Goal: Task Accomplishment & Management: Complete application form

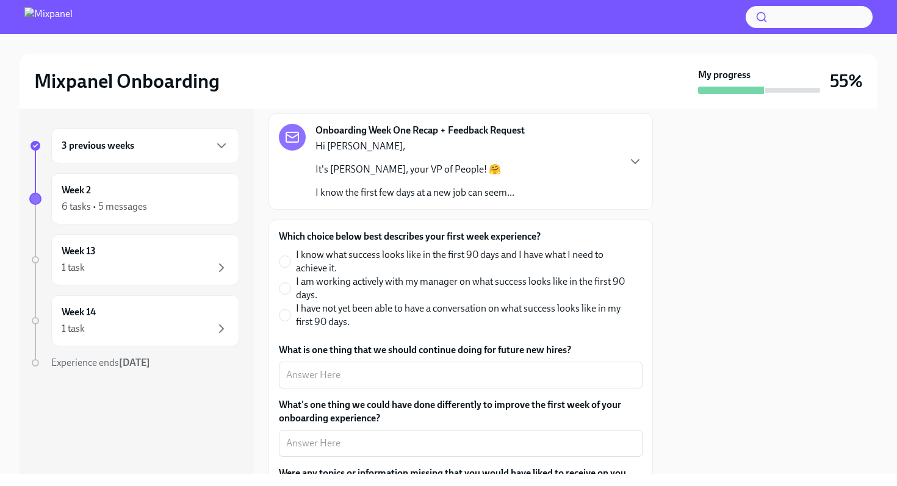
scroll to position [86, 0]
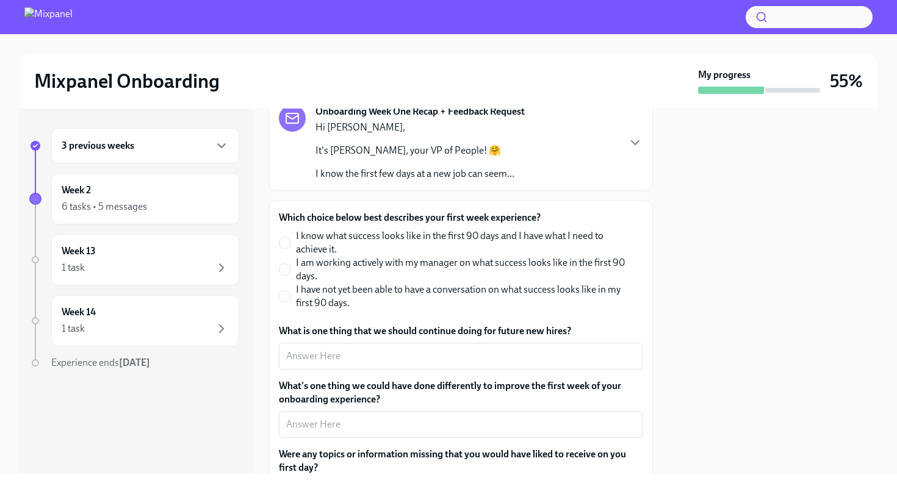
click at [438, 264] on span "I am working actively with my manager on what success looks like in the first 9…" at bounding box center [464, 269] width 337 height 27
click at [290, 264] on input "I am working actively with my manager on what success looks like in the first 9…" at bounding box center [285, 269] width 11 height 11
radio input "true"
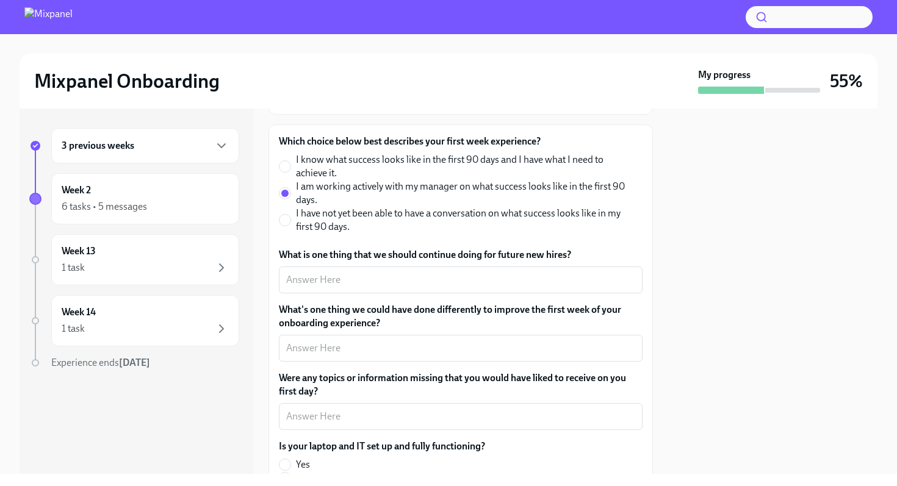
scroll to position [163, 0]
click at [417, 286] on textarea "What is one thing that we should continue doing for future new hires?" at bounding box center [460, 279] width 349 height 15
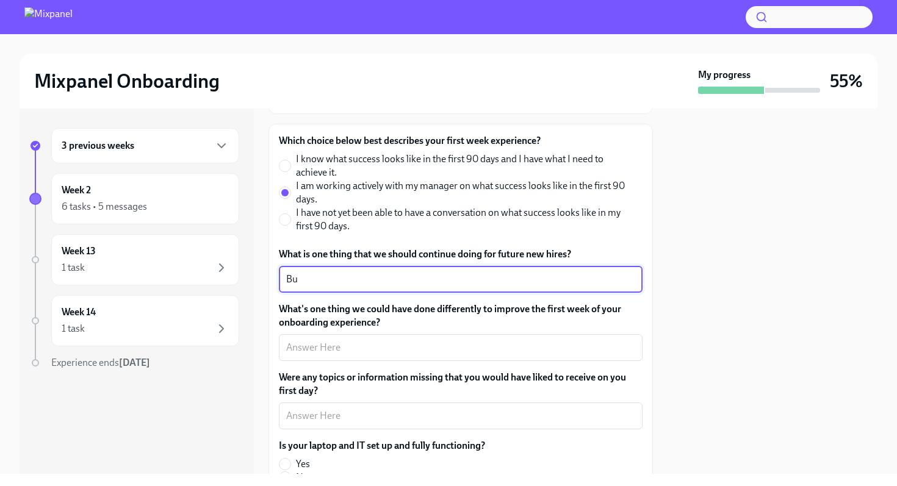
type textarea "B"
type textarea "Buddy system, helps a lot having someone to rely on early on"
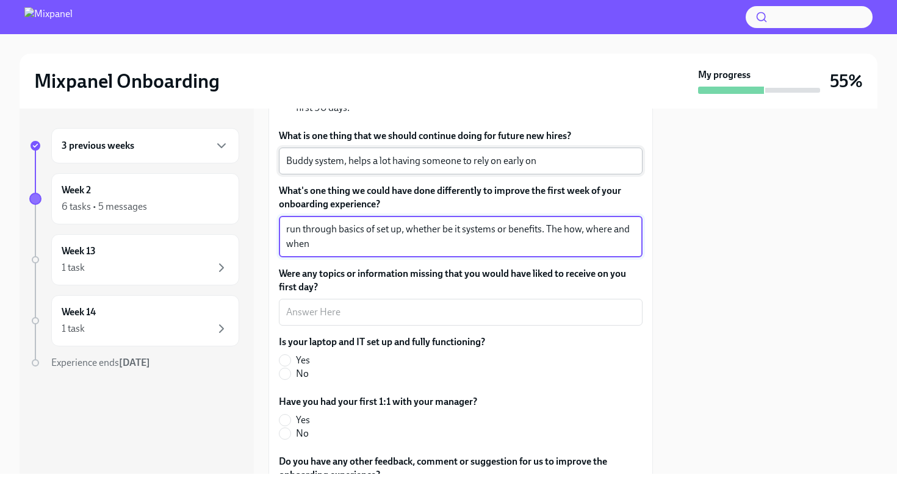
scroll to position [284, 0]
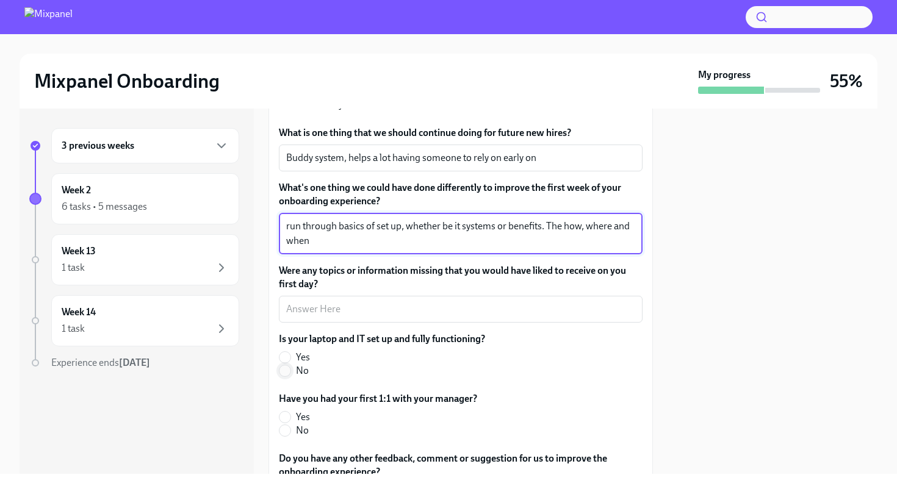
type textarea "run through basics of set up, whether be it systems or benefits. The how, where…"
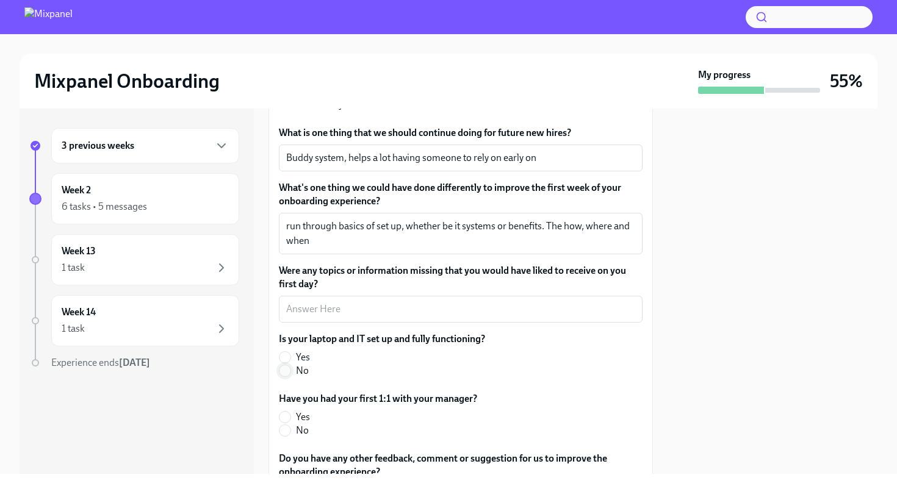
click at [287, 370] on input "No" at bounding box center [285, 371] width 11 height 11
radio input "true"
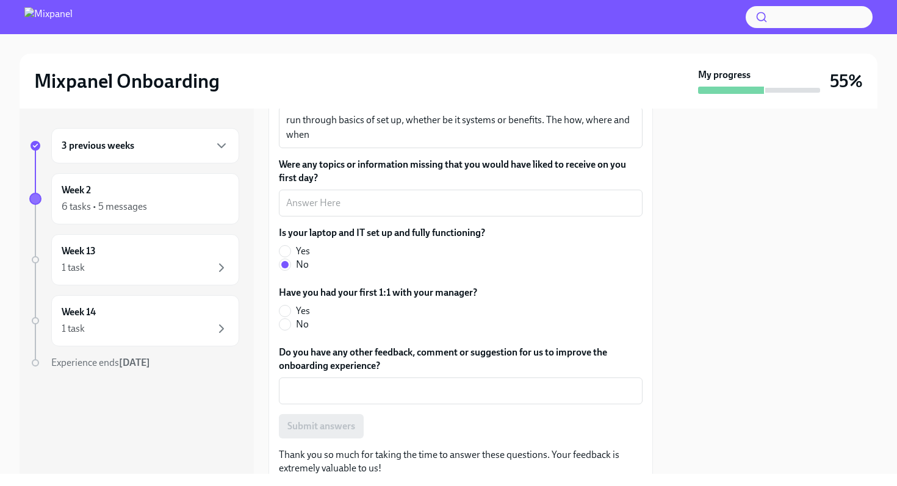
scroll to position [400, 0]
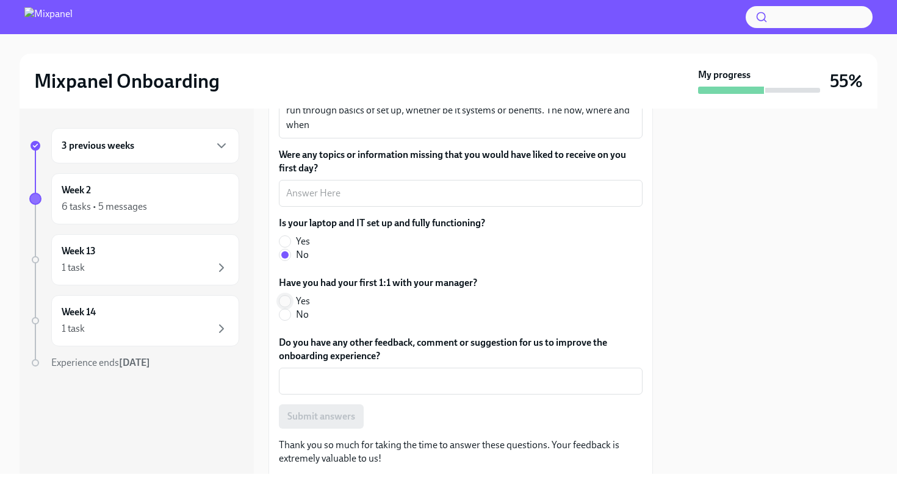
click at [286, 303] on input "Yes" at bounding box center [285, 301] width 11 height 11
radio input "true"
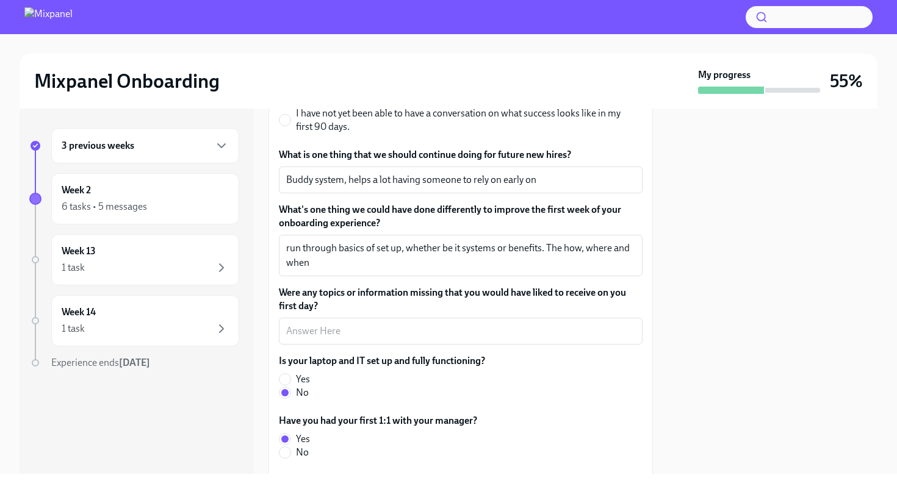
scroll to position [282, 0]
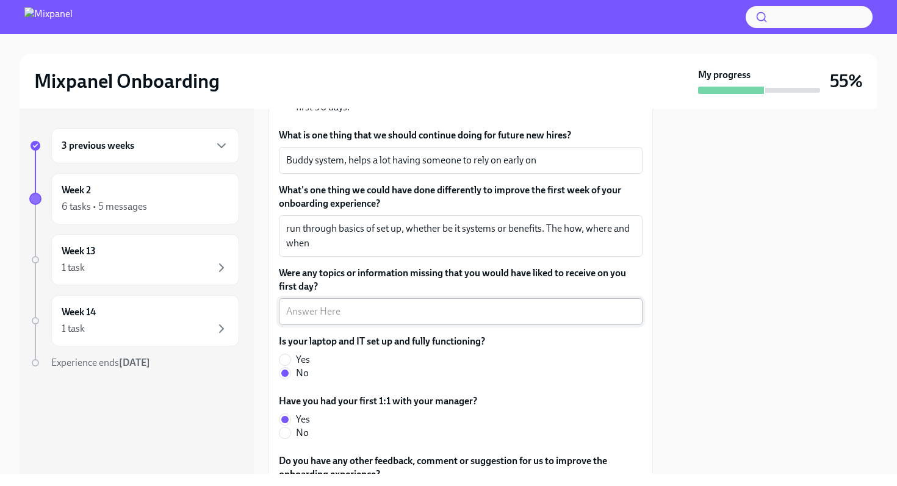
click at [352, 311] on textarea "Were any topics or information missing that you would have liked to receive on …" at bounding box center [460, 312] width 349 height 15
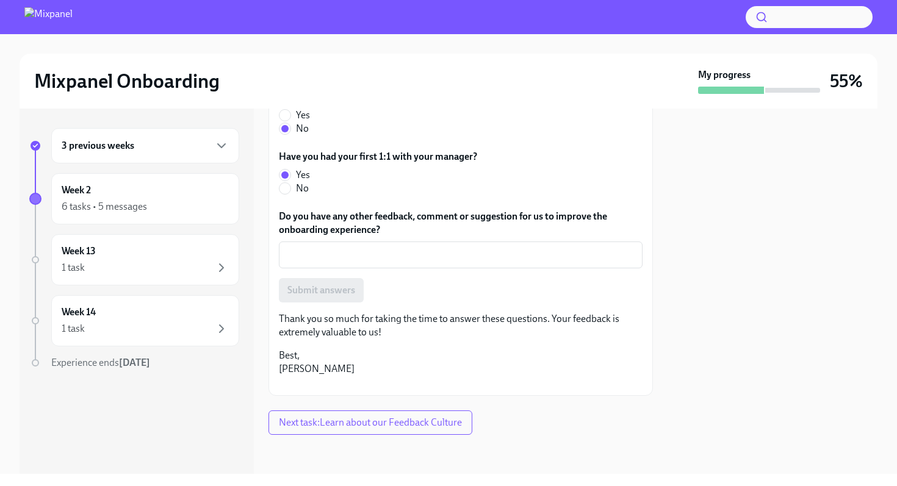
scroll to position [539, 0]
type textarea "no"
click at [406, 248] on textarea "Do you have any other feedback, comment or suggestion for us to improve the onb…" at bounding box center [460, 255] width 349 height 15
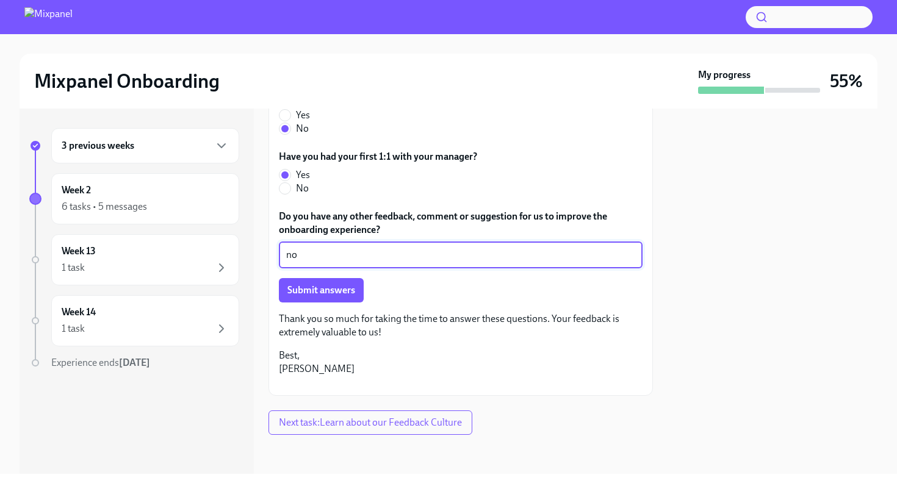
type textarea "n"
type textarea "nothing for now"
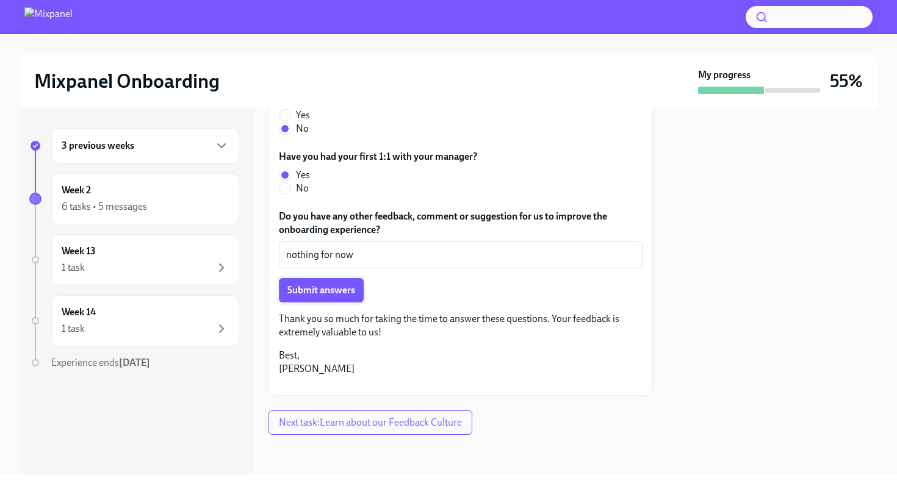
click at [341, 284] on span "Submit answers" at bounding box center [321, 290] width 68 height 12
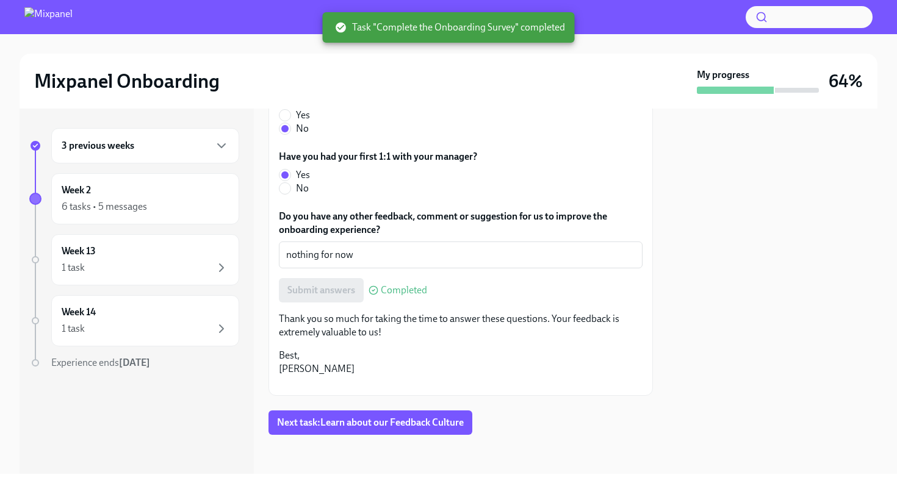
scroll to position [618, 0]
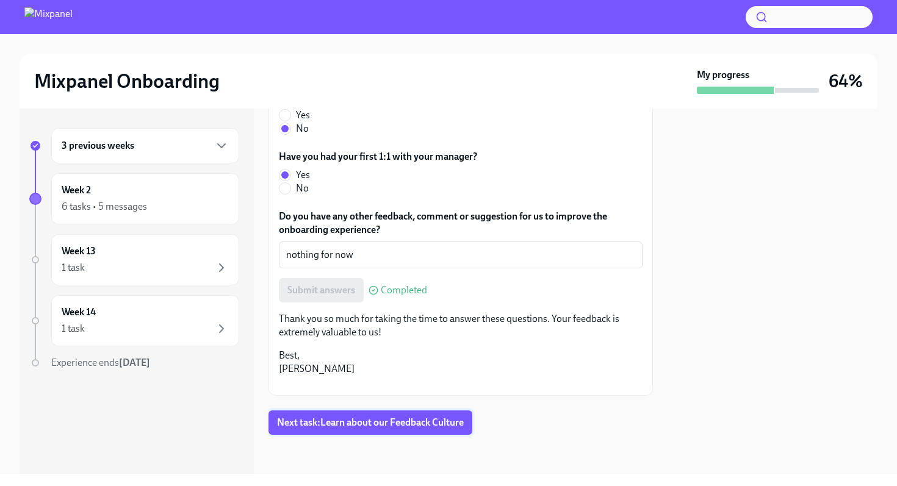
click at [338, 424] on span "Next task : Learn about our Feedback Culture" at bounding box center [370, 423] width 187 height 12
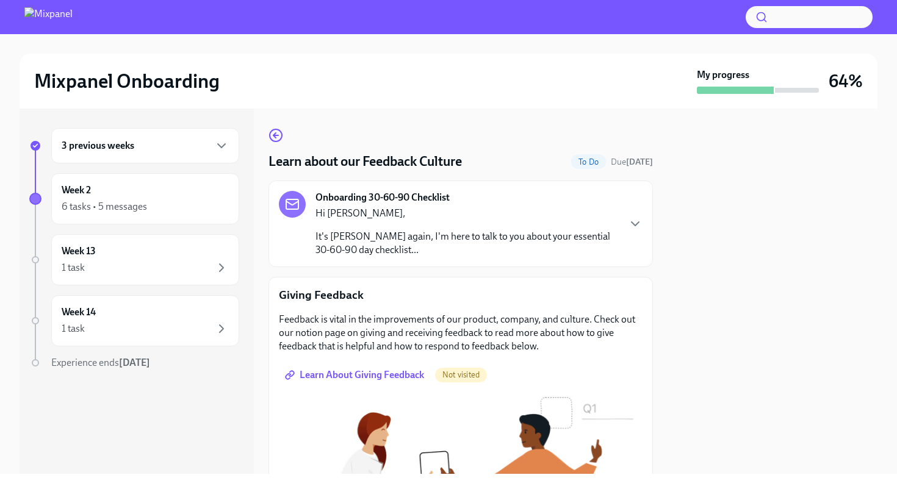
click at [775, 325] on div at bounding box center [773, 292] width 210 height 366
click at [634, 217] on icon "button" at bounding box center [635, 224] width 15 height 15
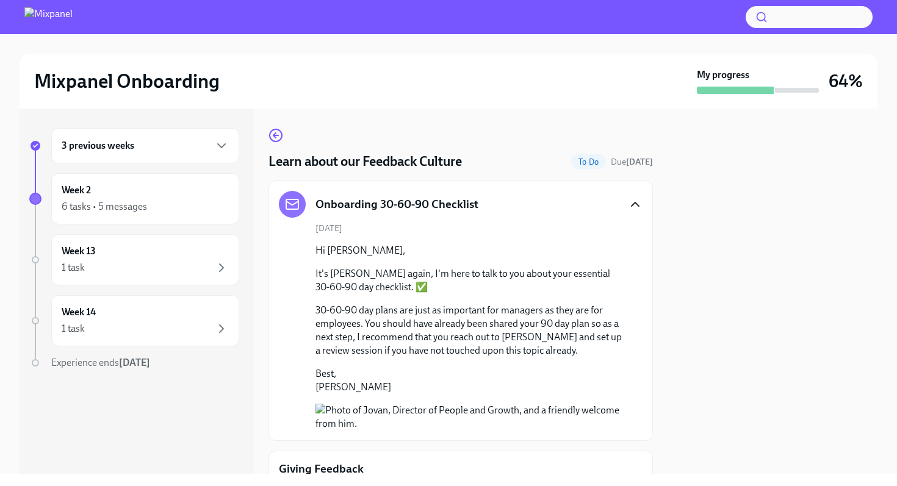
click at [528, 353] on p "30-60-90 day plans are just as important for managers as they are for employees…" at bounding box center [470, 331] width 308 height 54
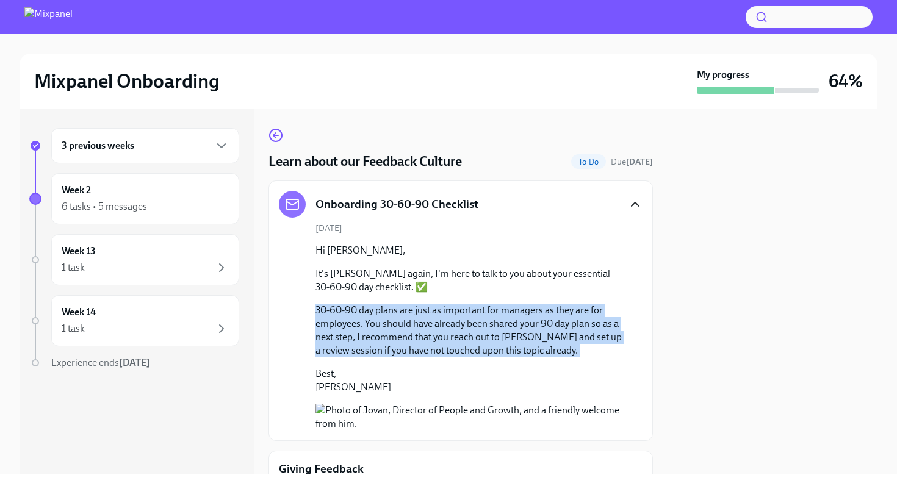
click at [528, 353] on p "30-60-90 day plans are just as important for managers as they are for employees…" at bounding box center [470, 331] width 308 height 54
click at [523, 342] on p "30-60-90 day plans are just as important for managers as they are for employees…" at bounding box center [470, 331] width 308 height 54
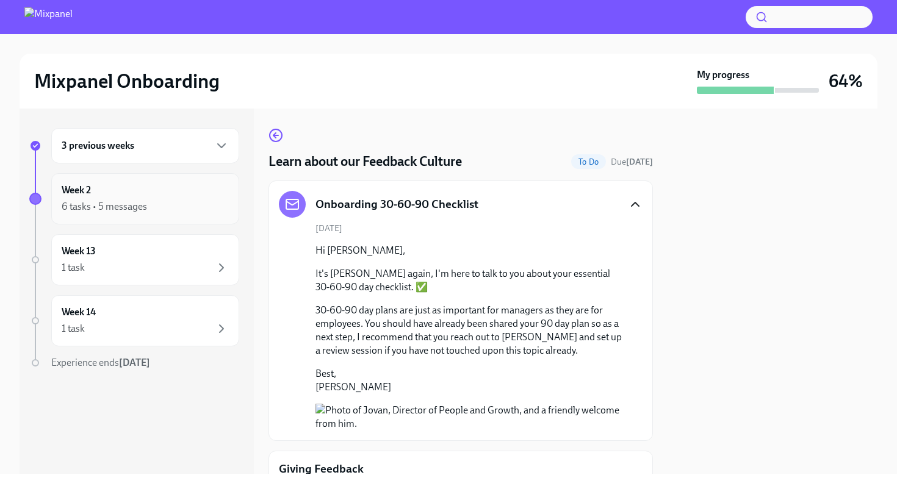
click at [173, 206] on div "6 tasks • 5 messages" at bounding box center [145, 207] width 167 height 15
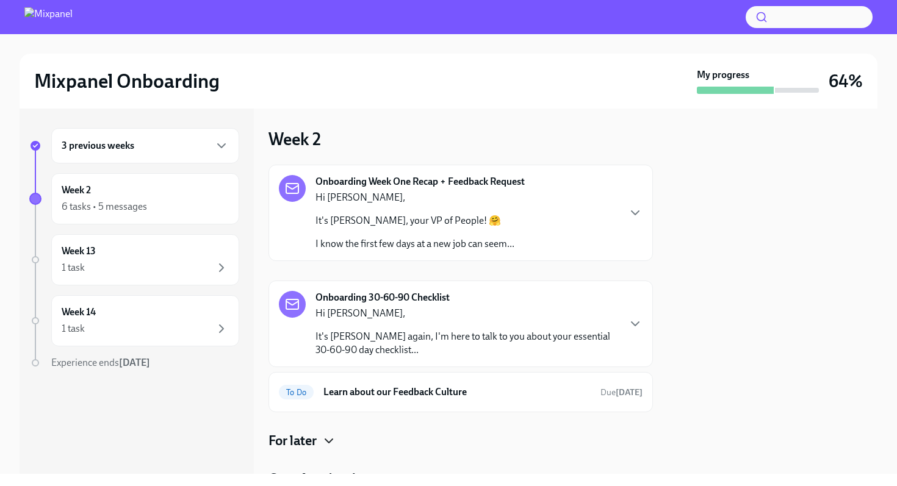
click at [336, 439] on icon "button" at bounding box center [329, 441] width 15 height 15
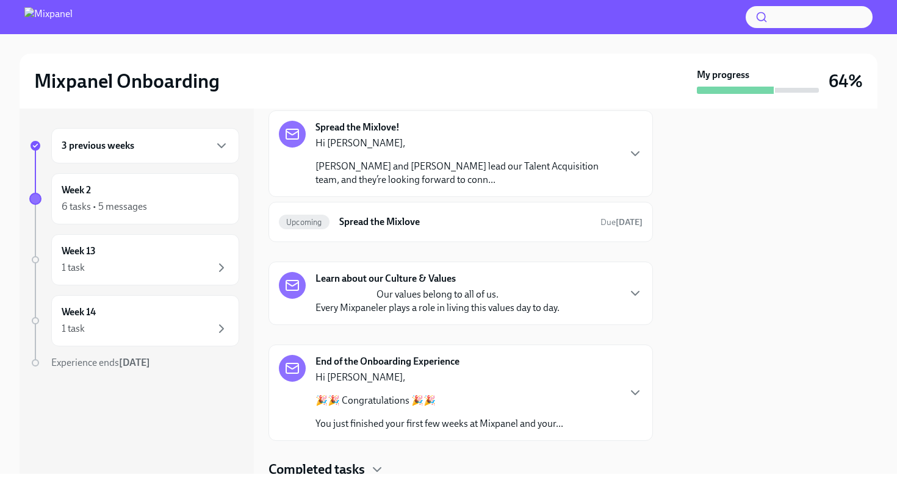
scroll to position [453, 0]
